Goal: Navigation & Orientation: Find specific page/section

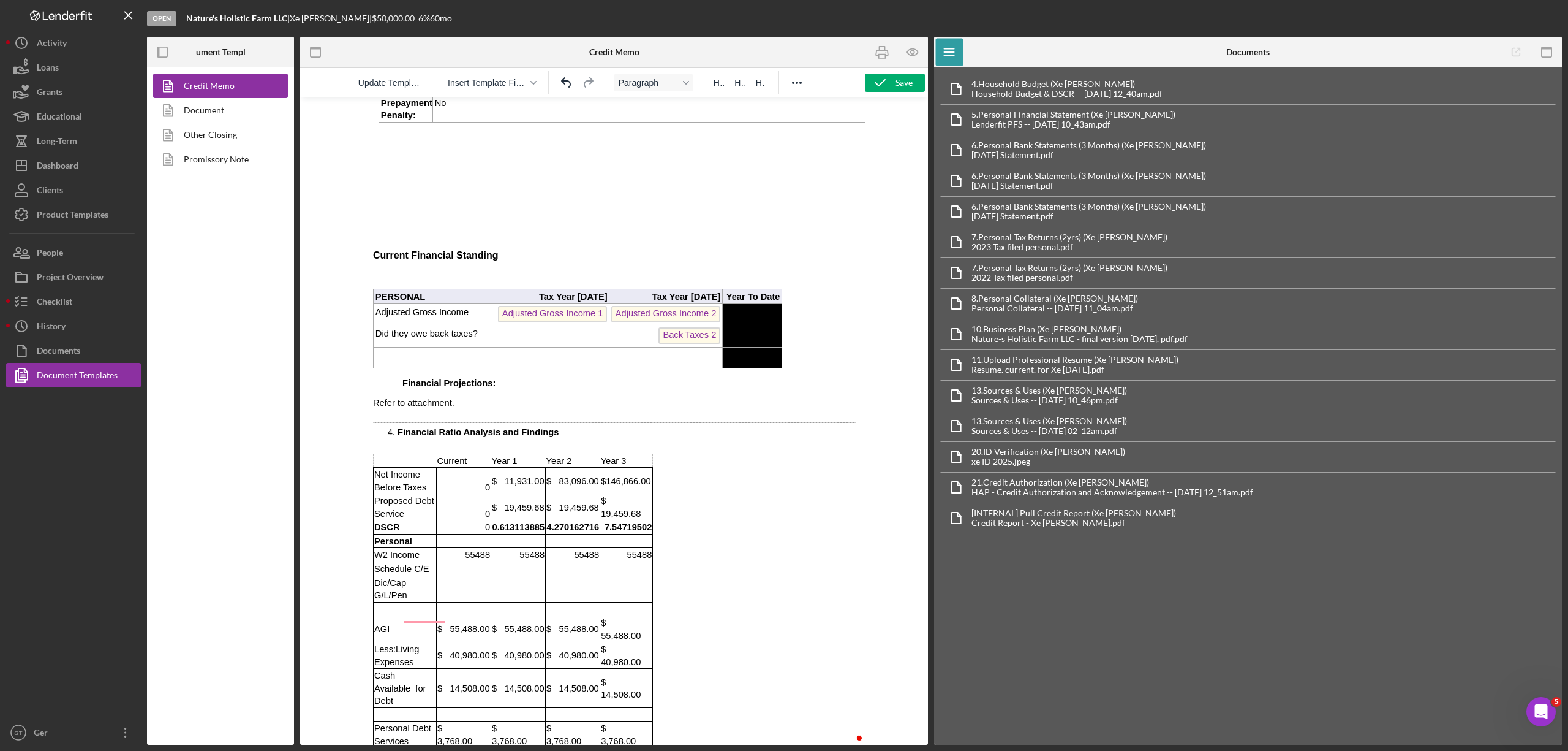
scroll to position [627, 0]
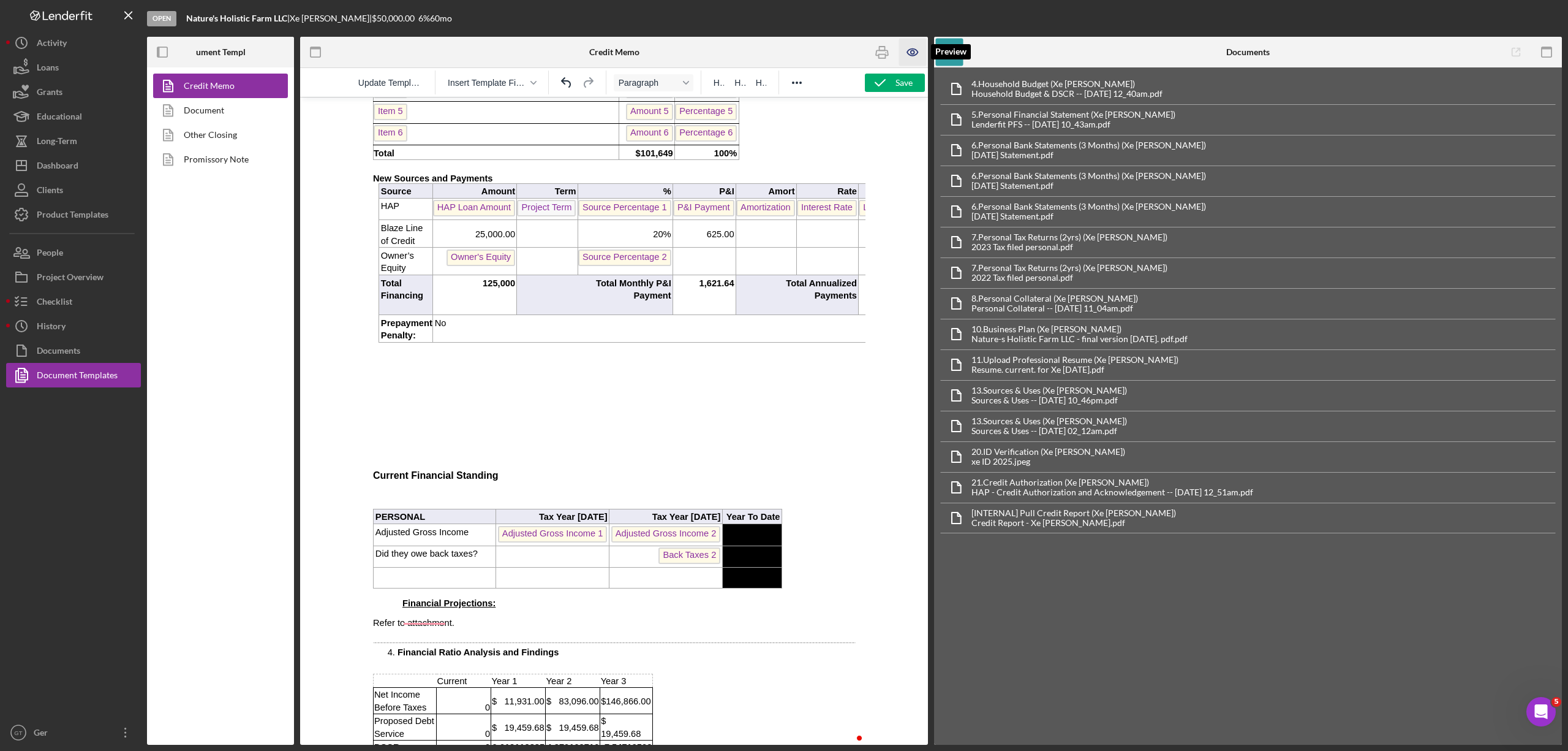
click at [915, 60] on icon "button" at bounding box center [913, 52] width 27 height 27
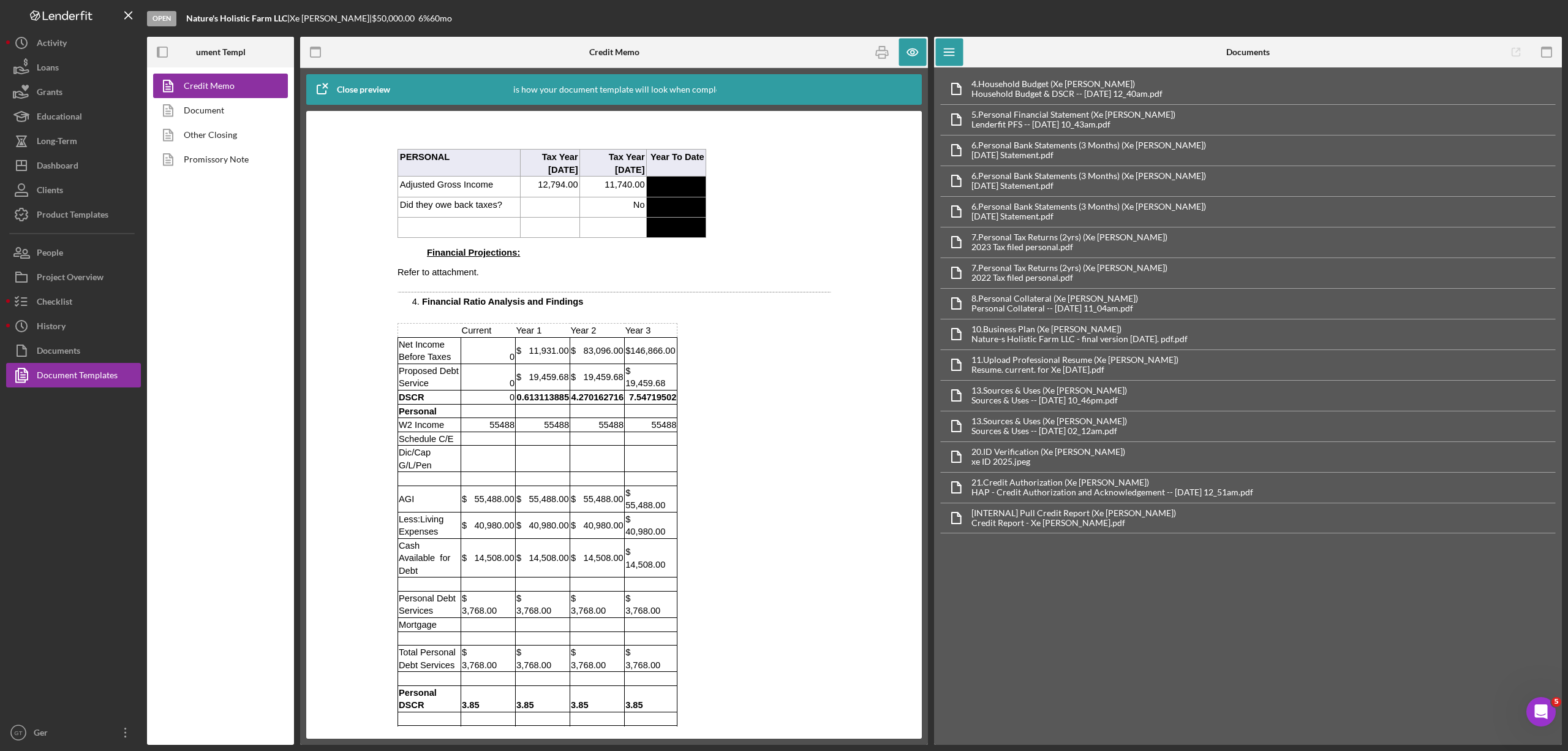
scroll to position [947, 0]
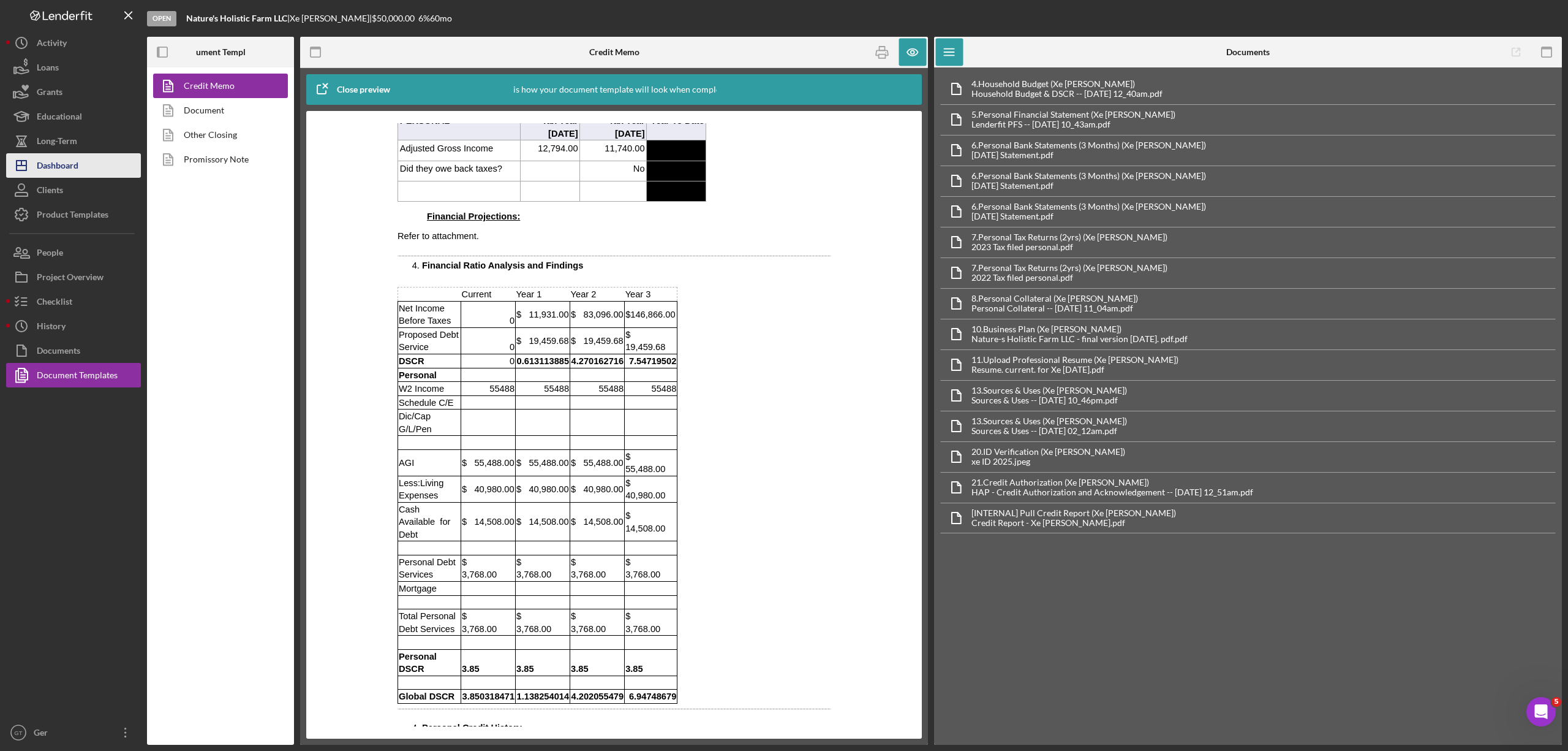
click at [89, 156] on button "Icon/Dashboard Dashboard" at bounding box center [73, 166] width 135 height 25
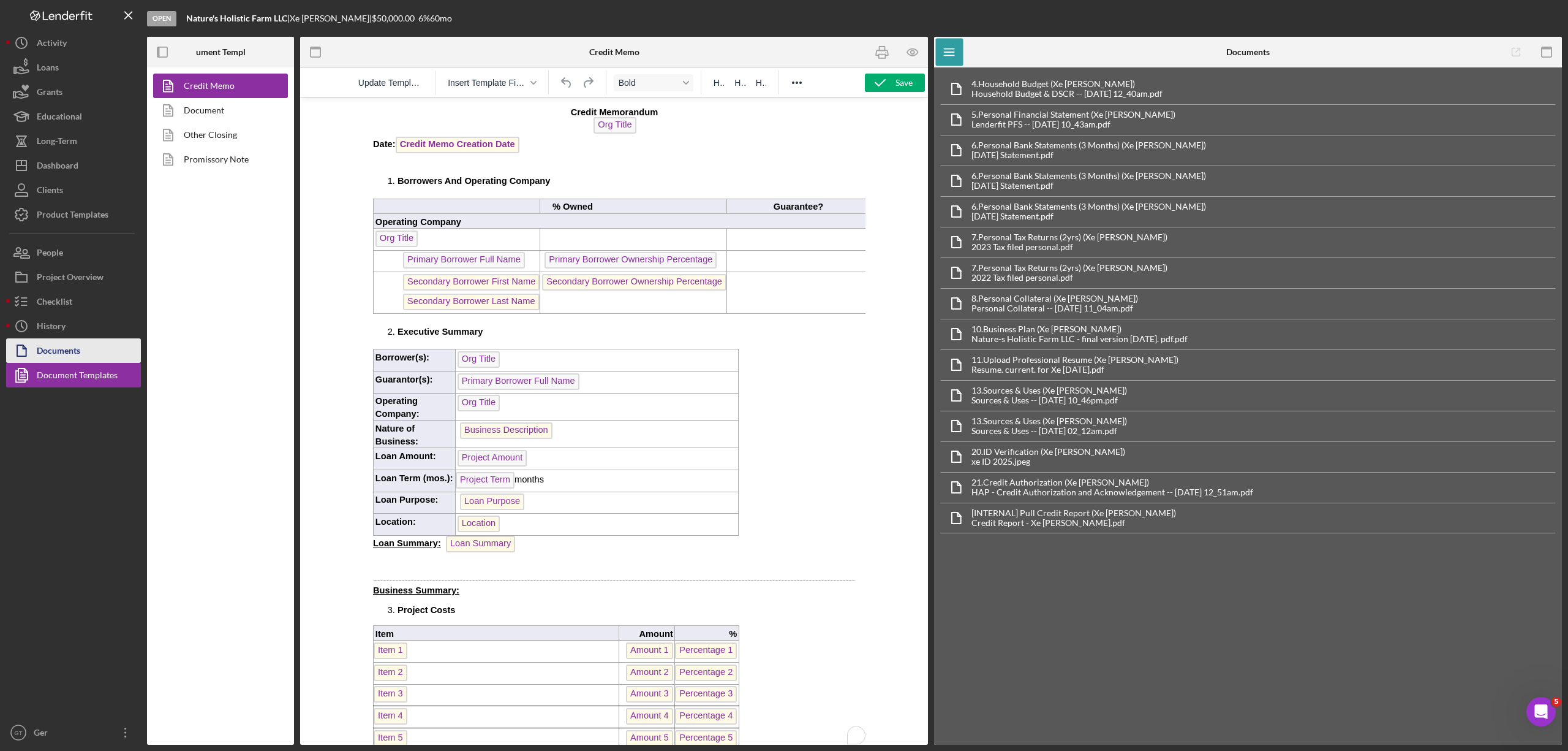
click at [71, 341] on div "Documents" at bounding box center [58, 352] width 43 height 27
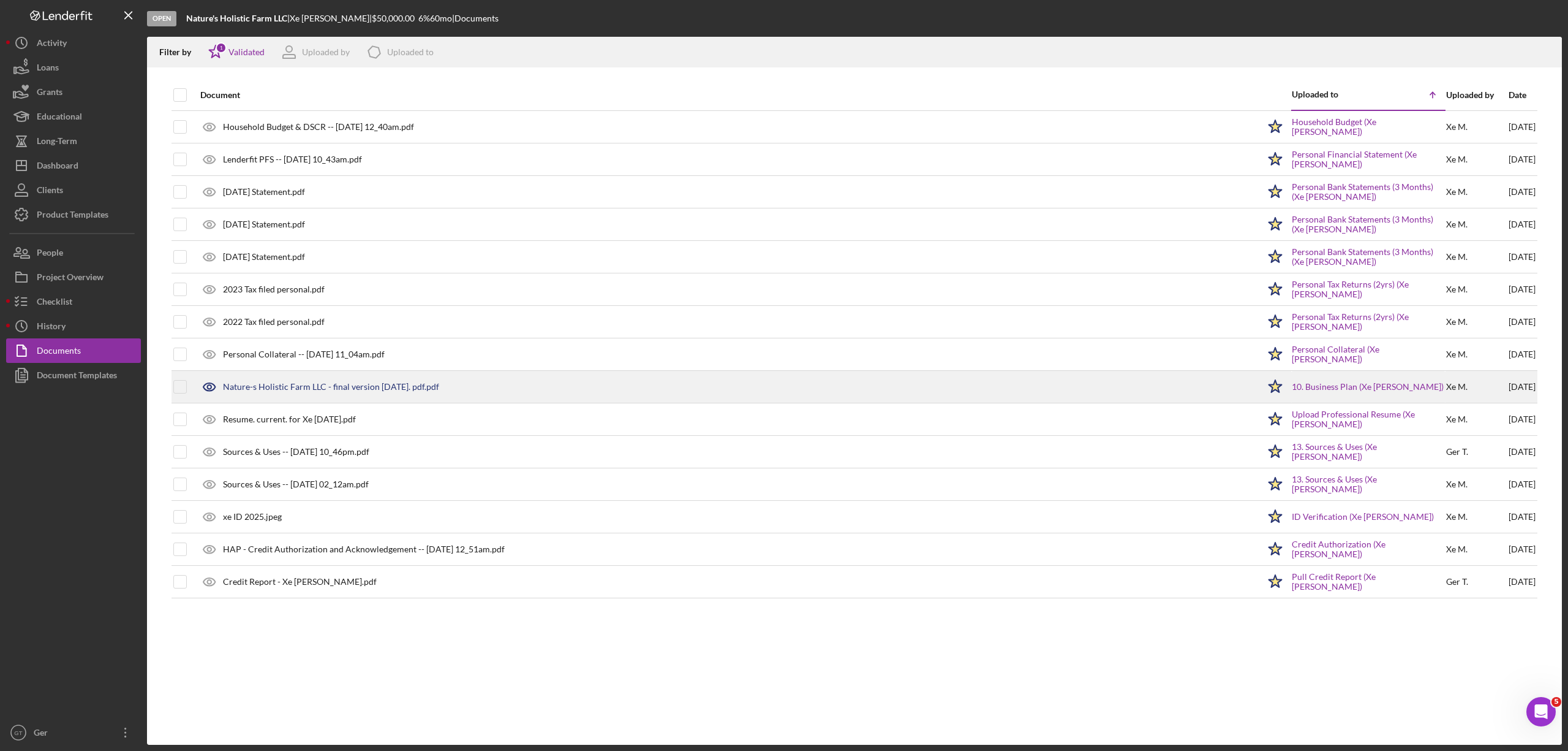
click at [405, 396] on div "Nature-s Holistic Farm LLC - final version [DATE]. pdf.pdf" at bounding box center [726, 386] width 1064 height 31
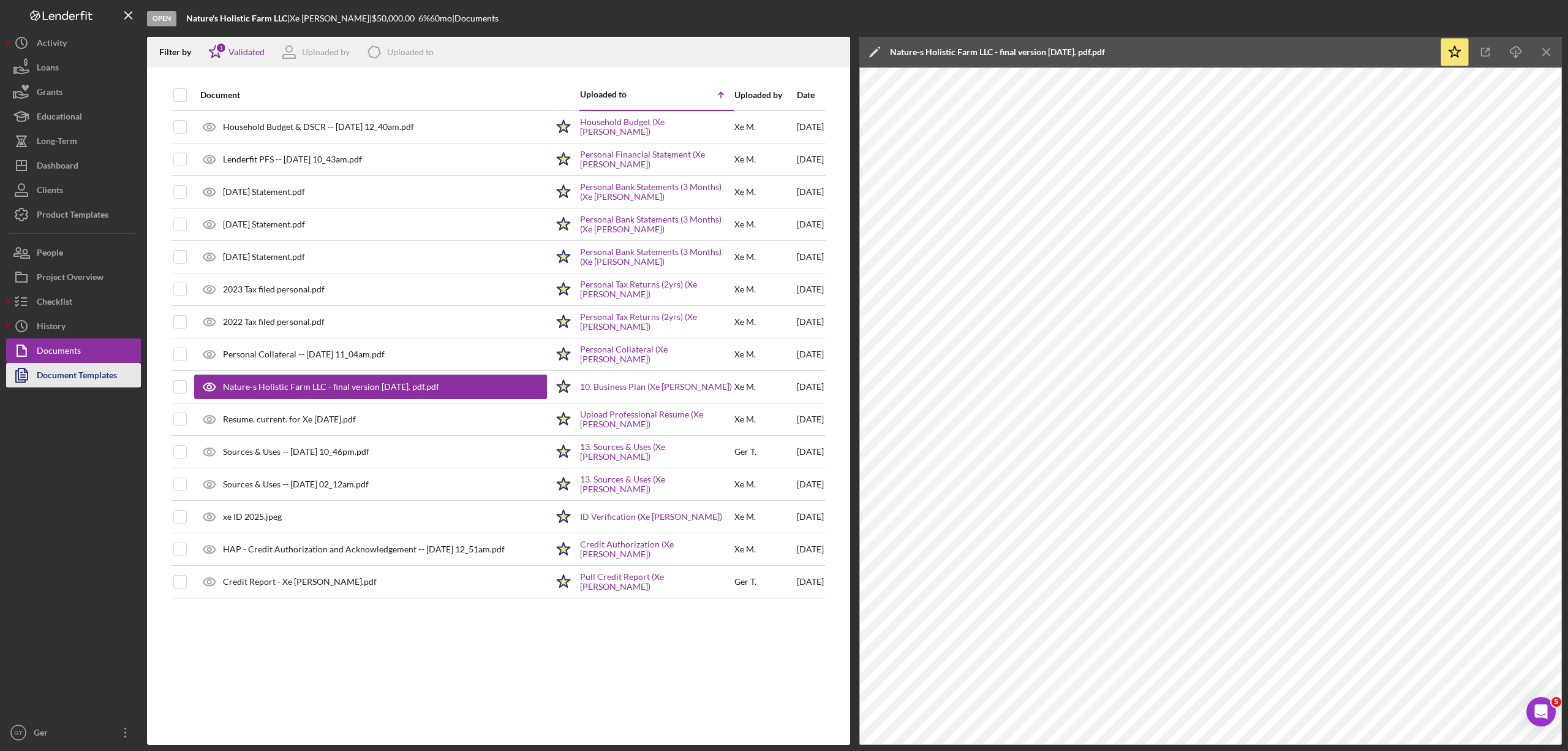
drag, startPoint x: 104, startPoint y: 380, endPoint x: 125, endPoint y: 363, distance: 27.0
click at [104, 380] on div "Document Templates" at bounding box center [77, 376] width 80 height 27
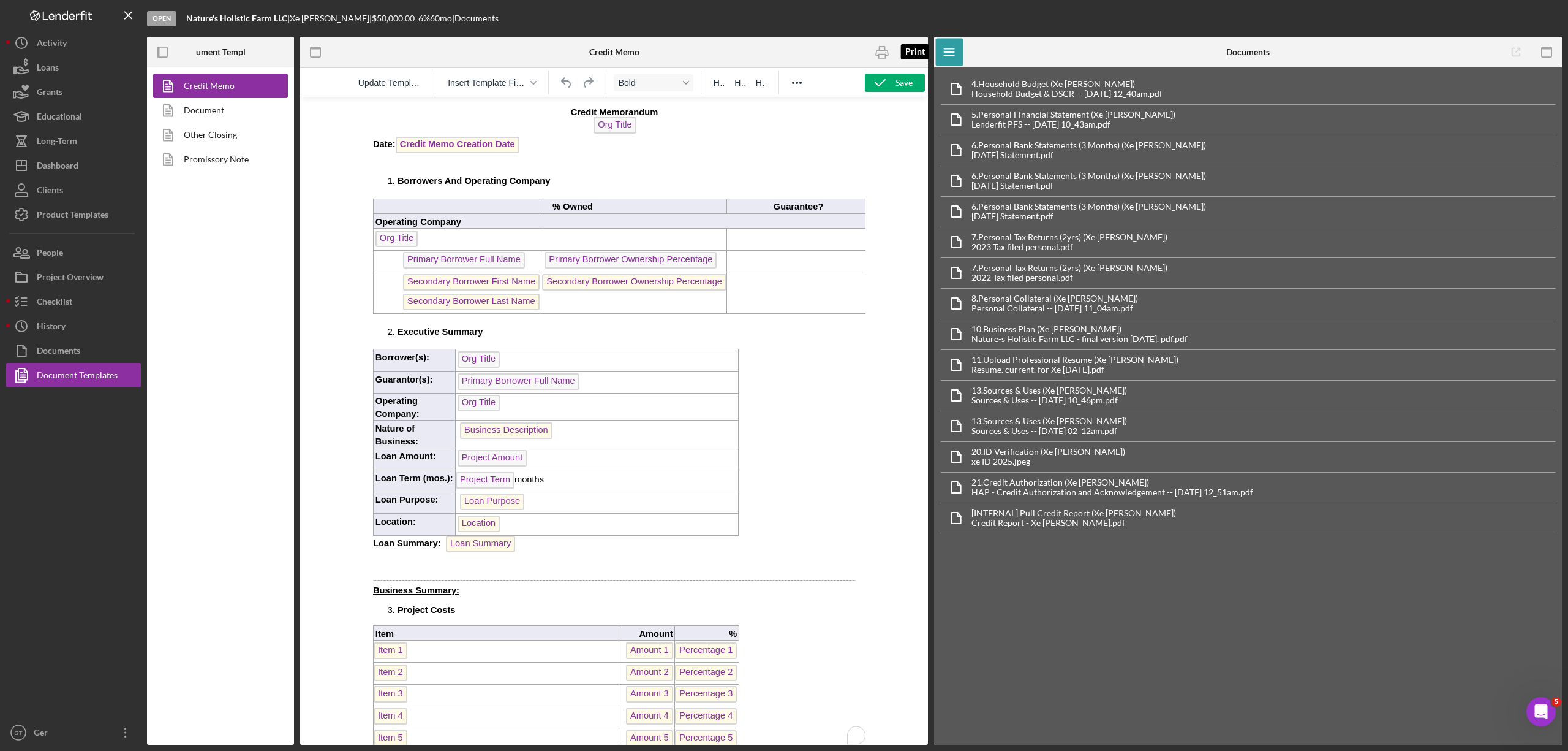
click at [884, 57] on icon "button" at bounding box center [882, 52] width 27 height 27
click at [92, 346] on button "Documents" at bounding box center [73, 351] width 135 height 25
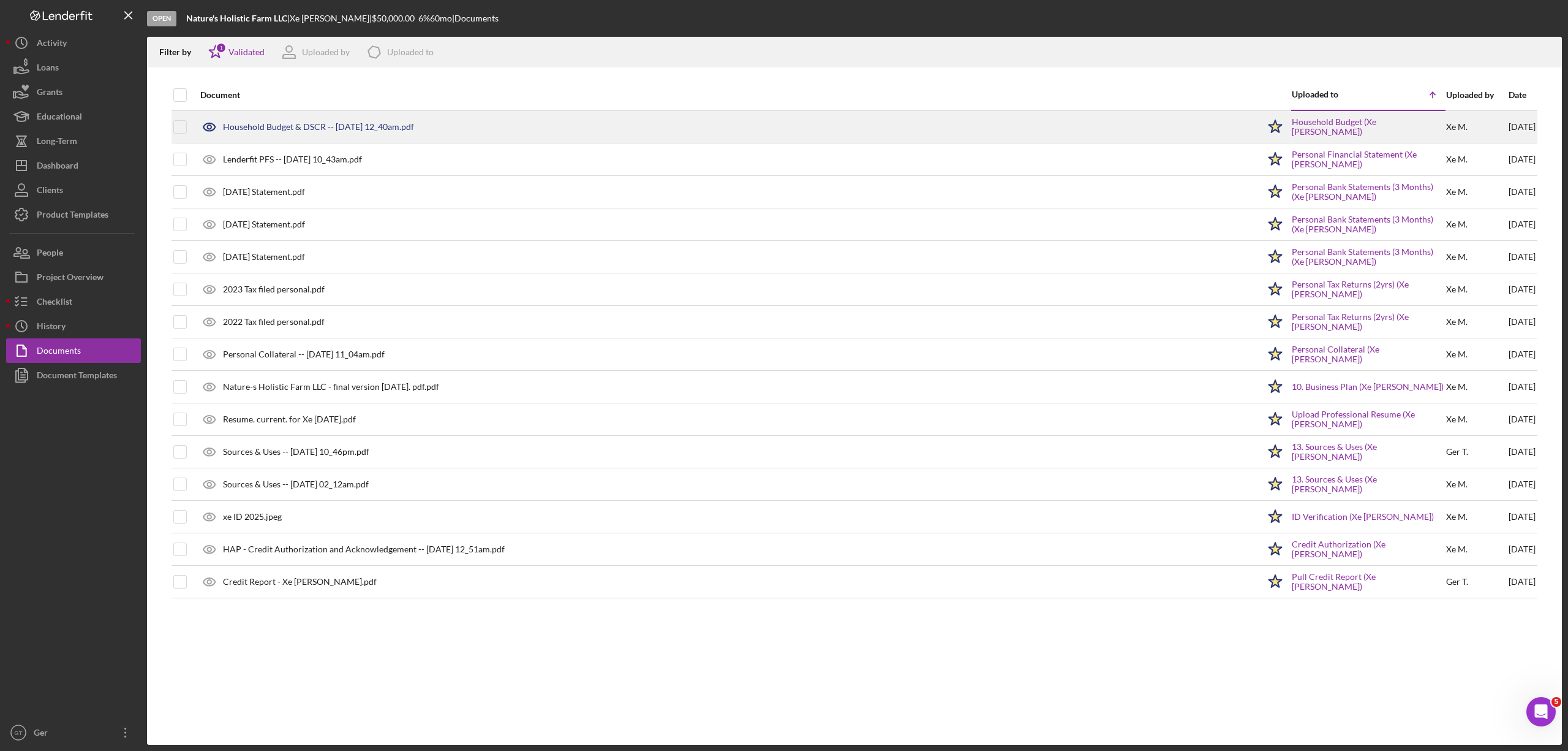
click at [305, 132] on div "Household Budget & DSCR -- [DATE] 12_40am.pdf" at bounding box center [726, 127] width 1064 height 31
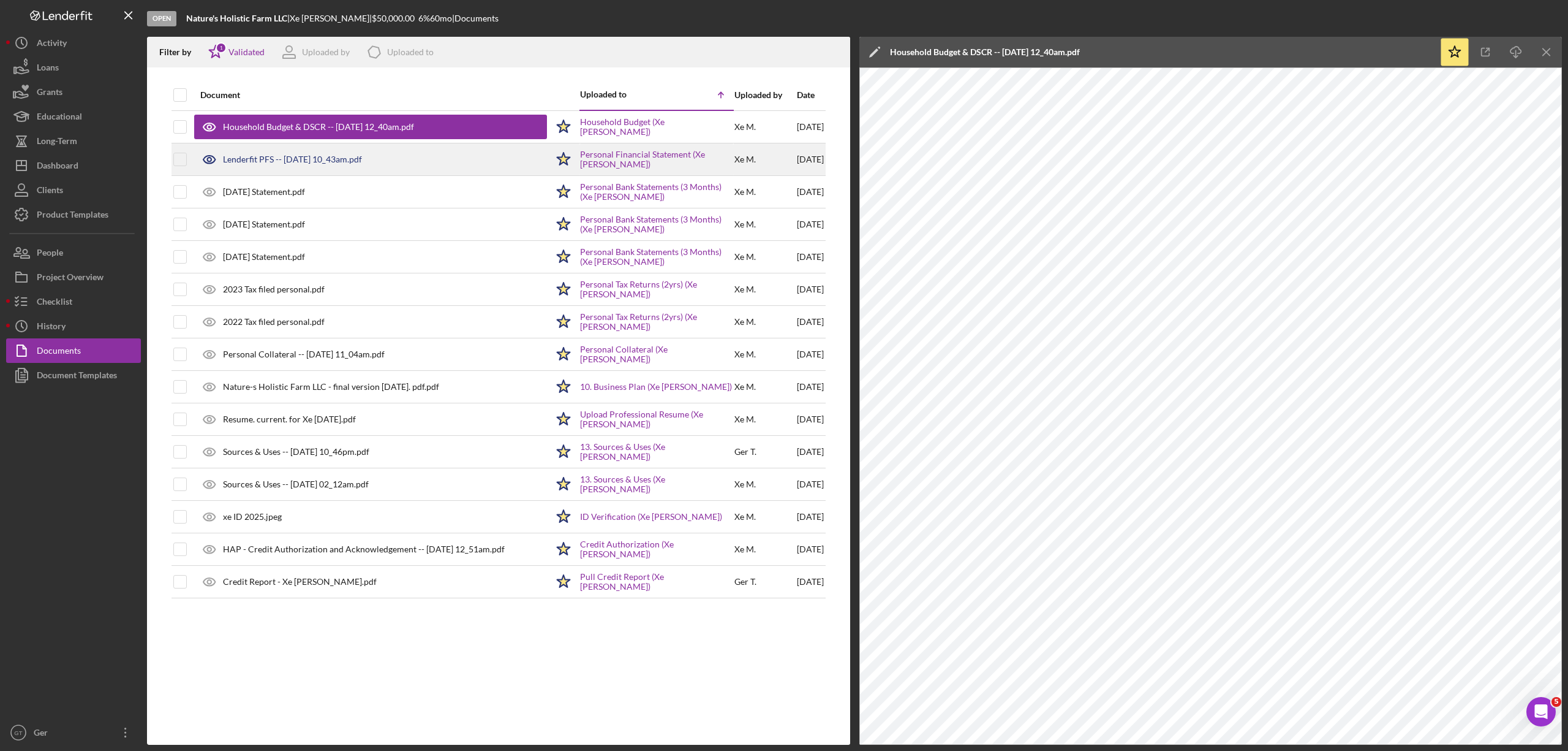
click at [302, 163] on div "Lenderfit PFS -- [DATE] 10_43am.pdf" at bounding box center [292, 159] width 139 height 10
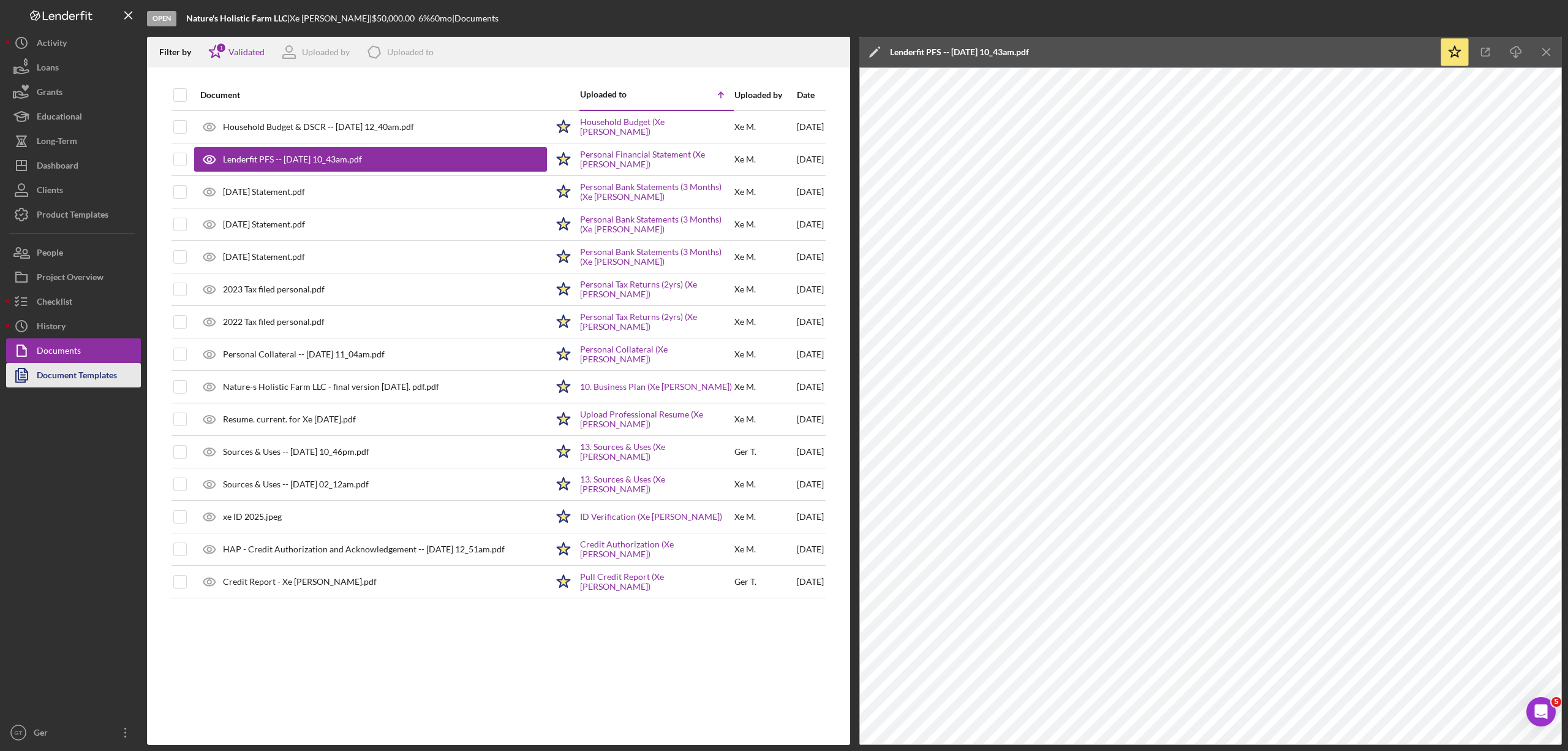
click at [78, 368] on div "Document Templates" at bounding box center [77, 376] width 80 height 27
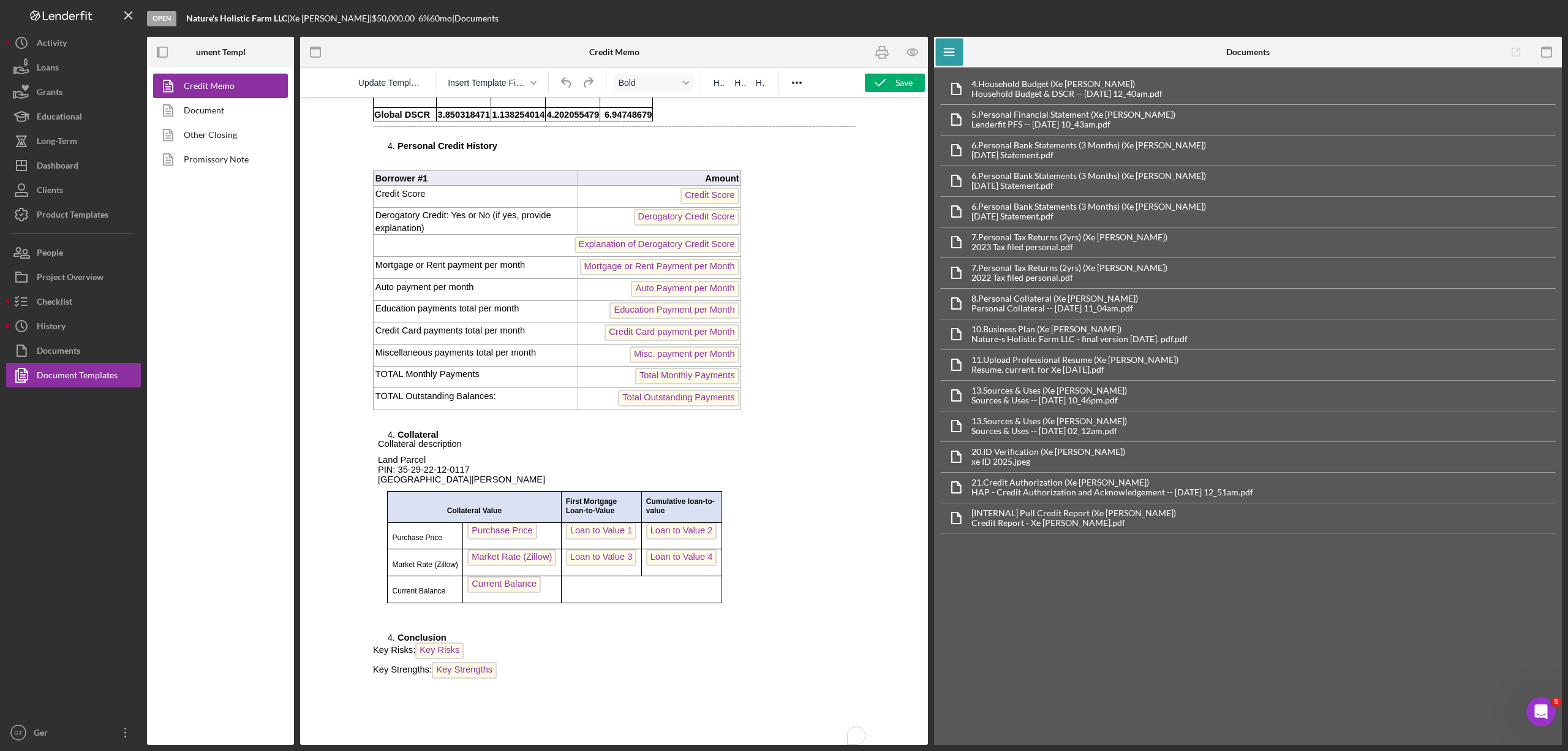
scroll to position [1634, 0]
drag, startPoint x: 341, startPoint y: 201, endPoint x: 1169, endPoint y: 680, distance: 956.6
click at [1045, 457] on div "4. Household Budget (Xe [PERSON_NAME]) Household Budget & DSCR -- [DATE] 12_40a…" at bounding box center [1247, 405] width 628 height 677
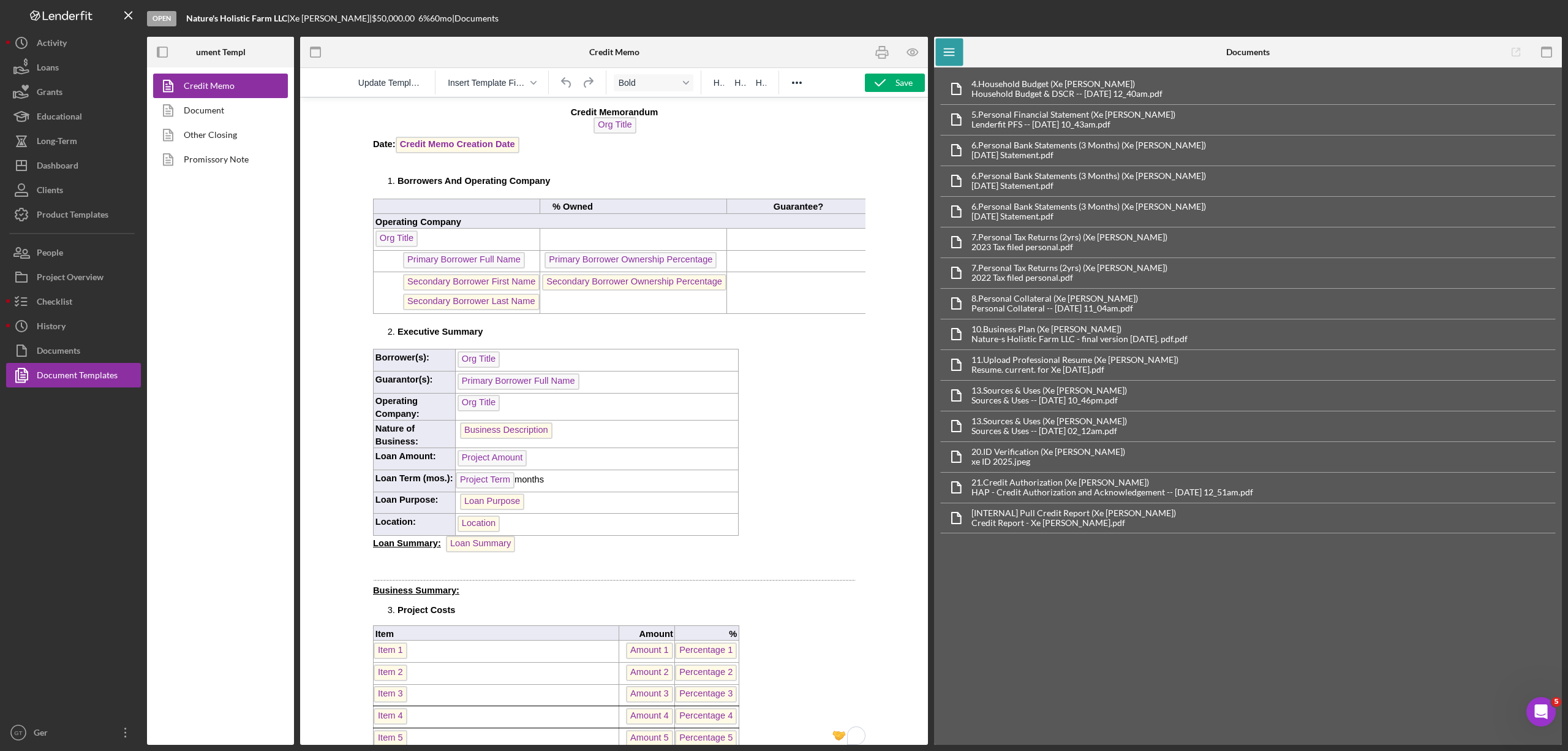
scroll to position [0, 0]
